Goal: Complete application form

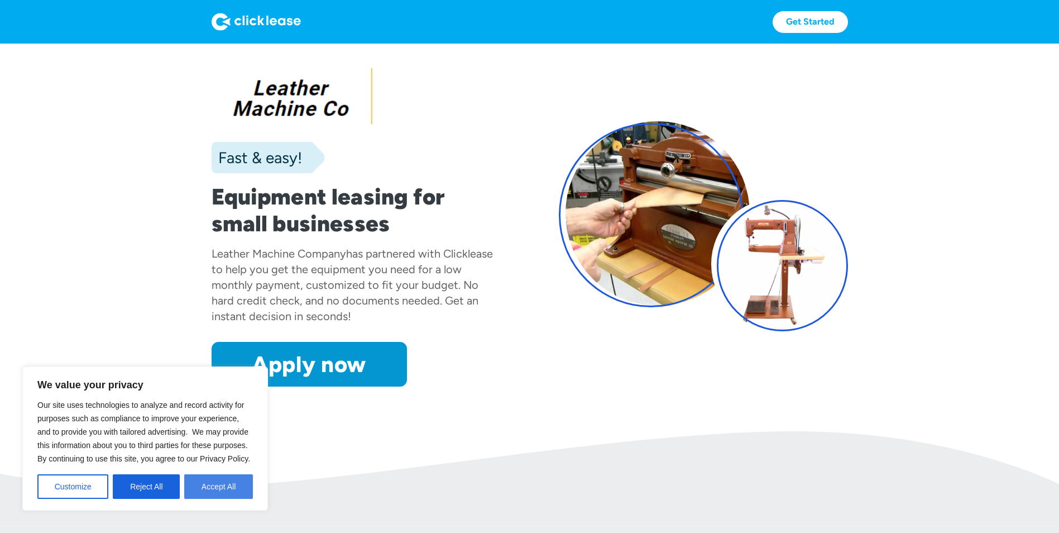
click at [219, 493] on button "Accept All" at bounding box center [218, 486] width 69 height 25
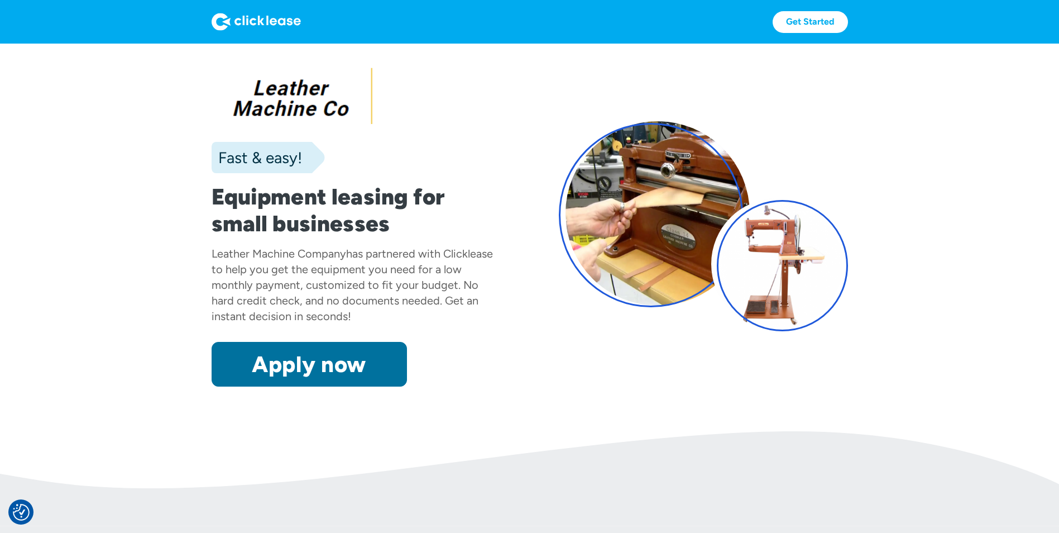
click at [297, 370] on link "Apply now" at bounding box center [309, 364] width 195 height 45
